Goal: Task Accomplishment & Management: Use online tool/utility

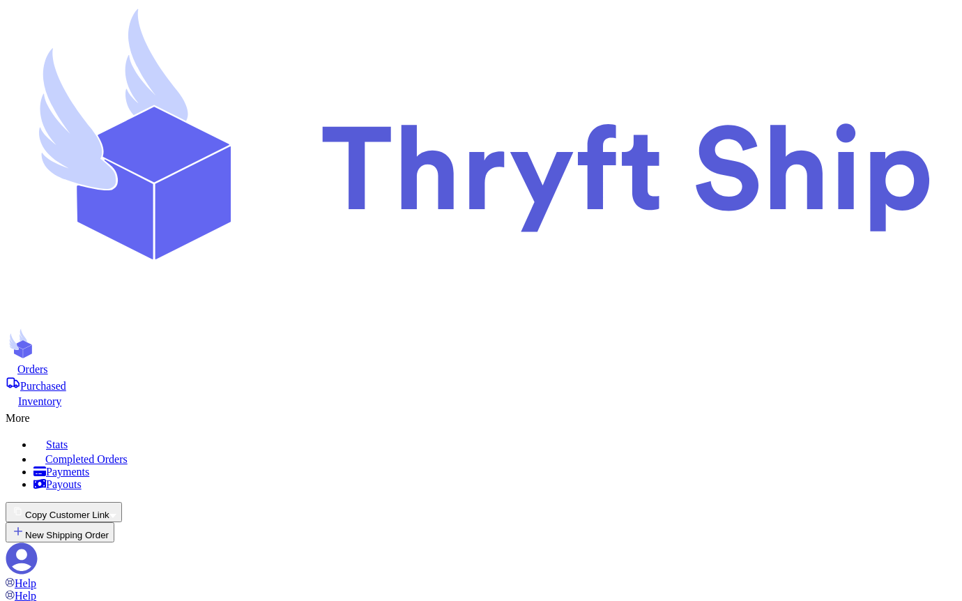
scroll to position [682, 0]
checkbox input "true"
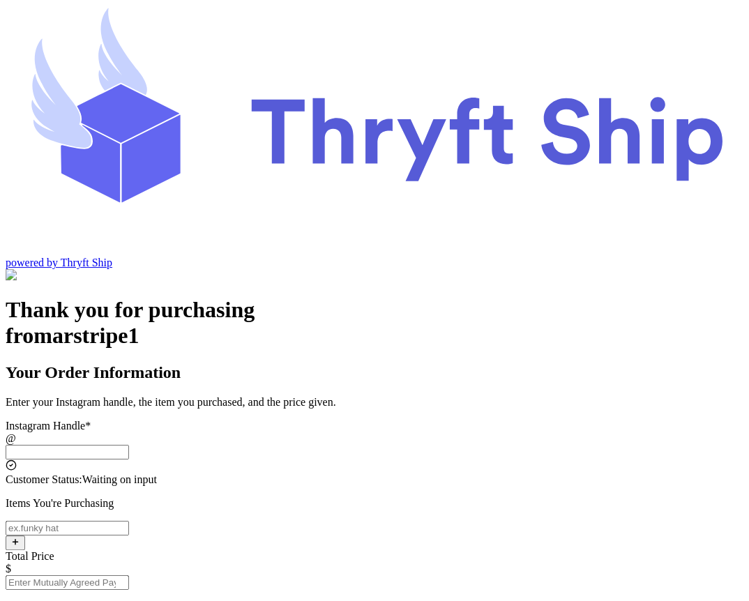
click at [129, 575] on input "Total Price" at bounding box center [67, 582] width 123 height 15
type input "1"
type input "5"
